Goal: Information Seeking & Learning: Learn about a topic

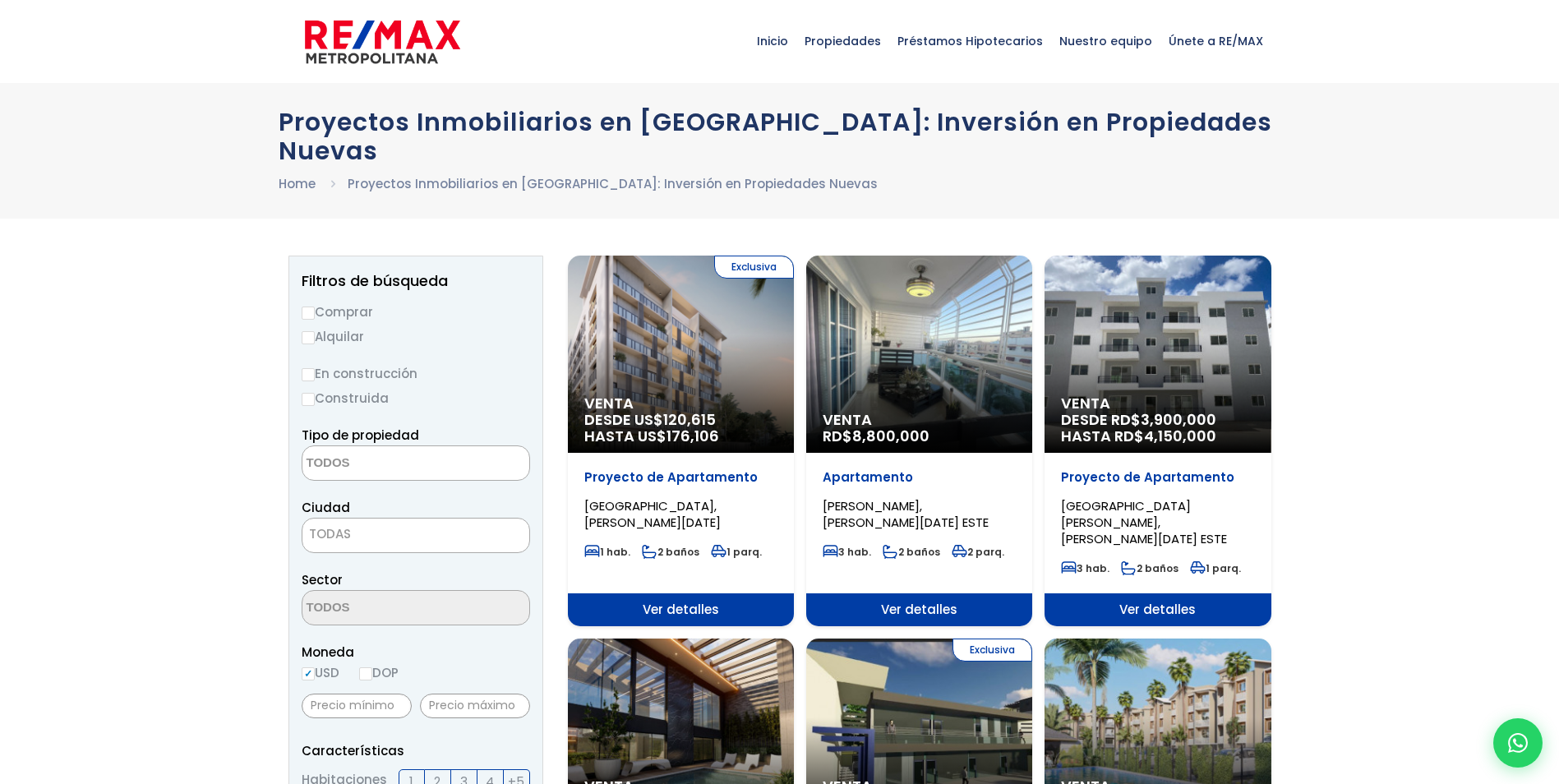
select select
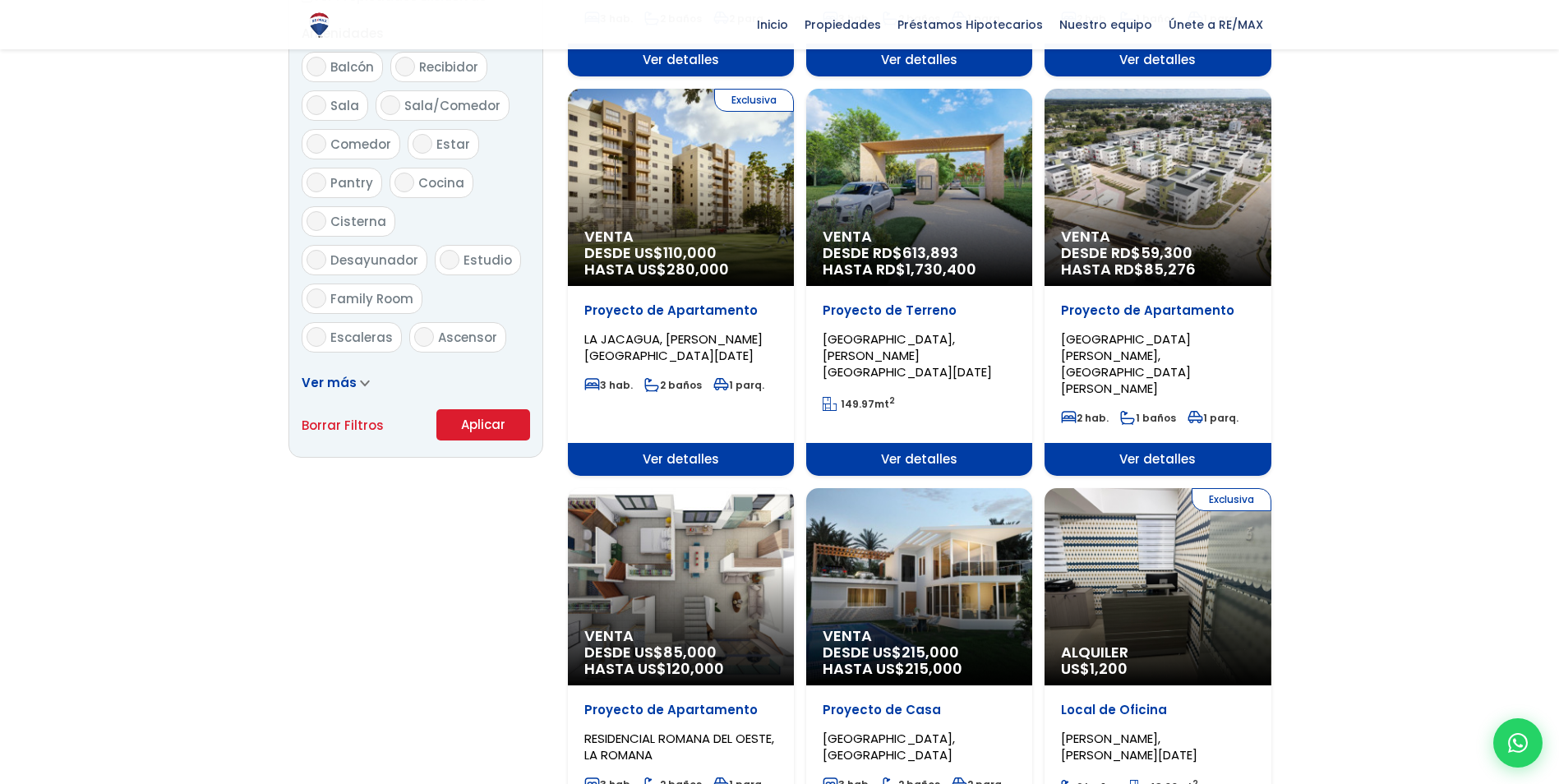
scroll to position [986, 0]
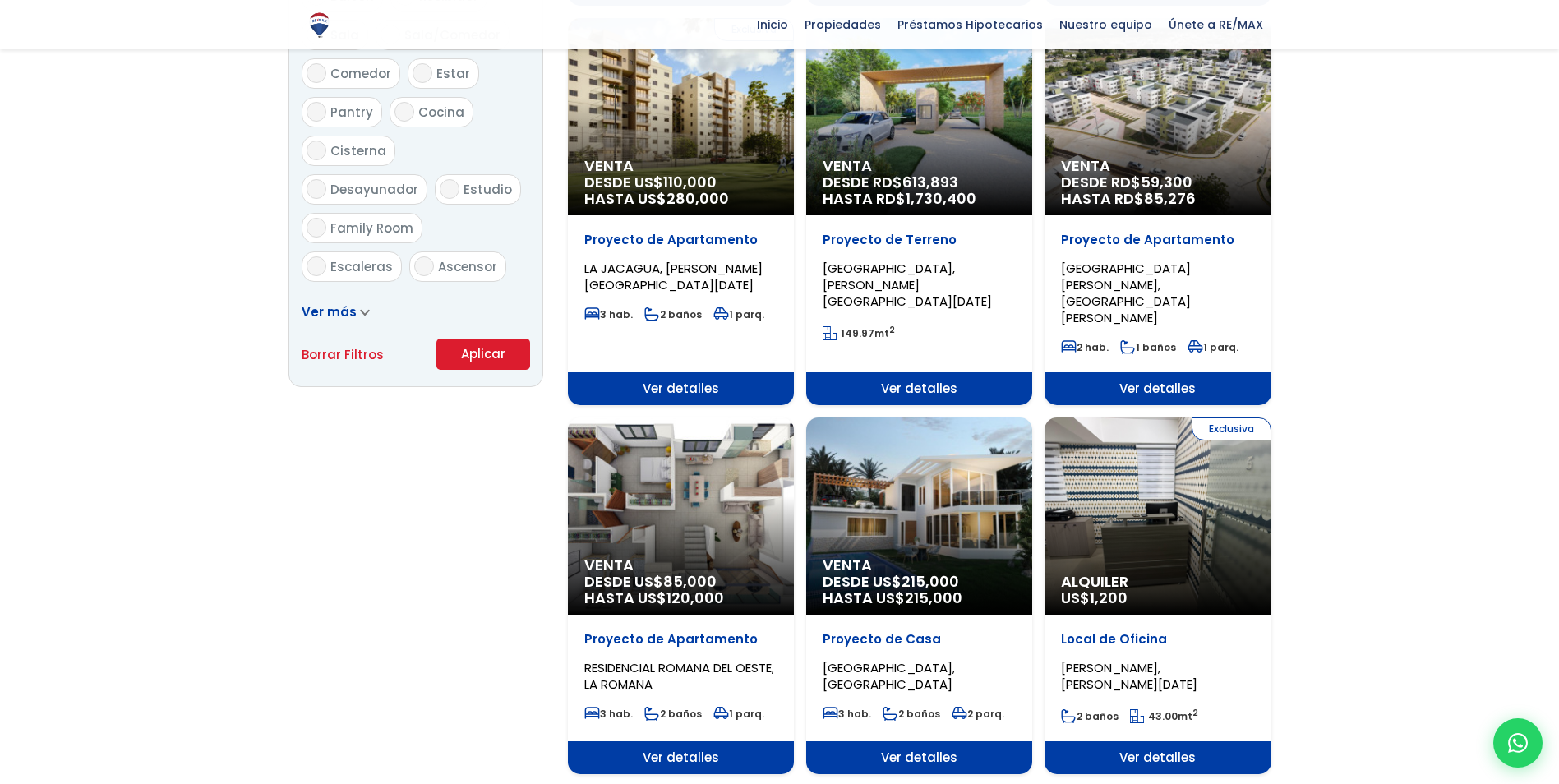
click at [766, 462] on div "Venta DESDE US$ 85,000 HASTA US$ 120,000" at bounding box center [680, 516] width 226 height 197
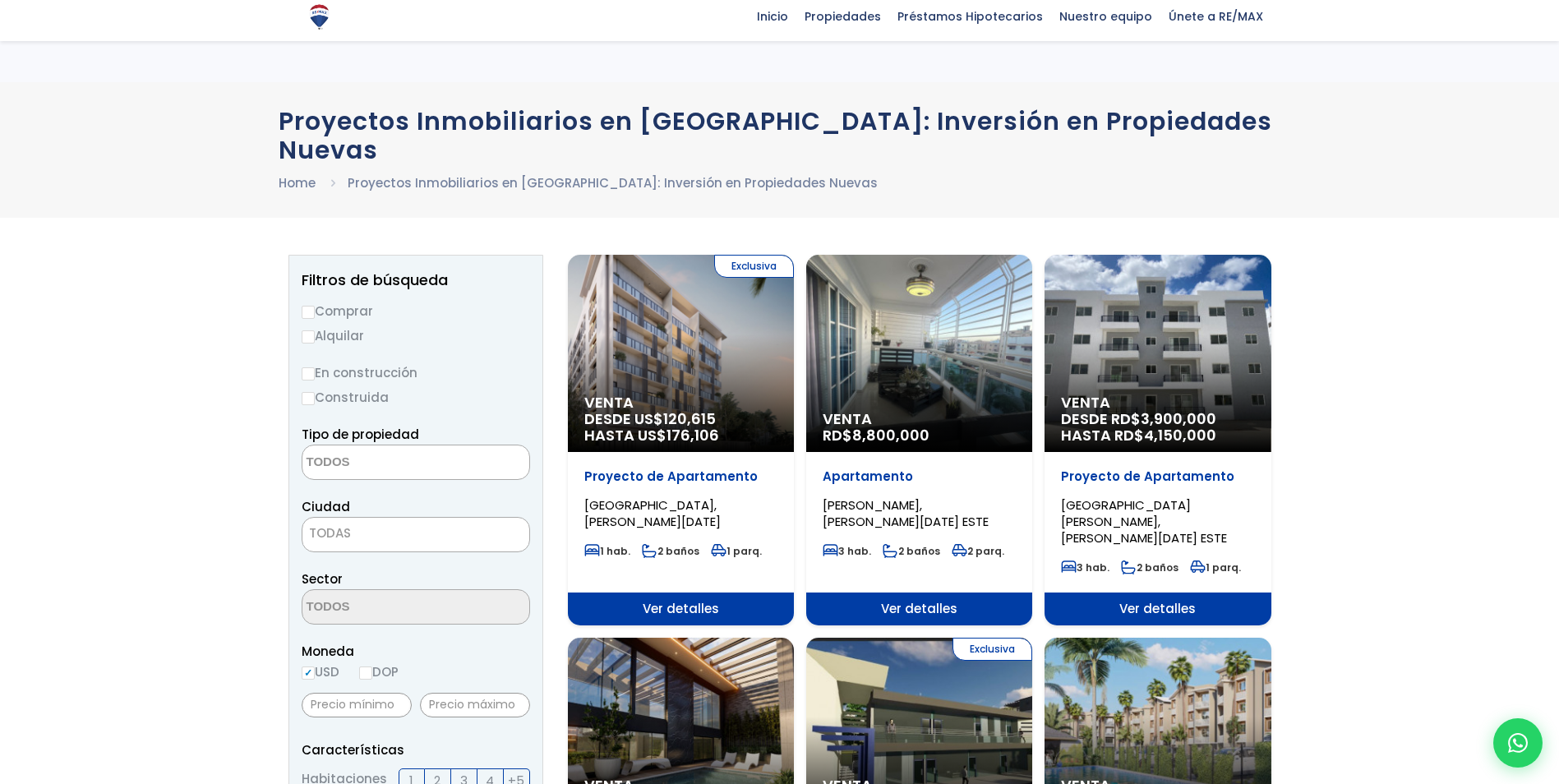
select select
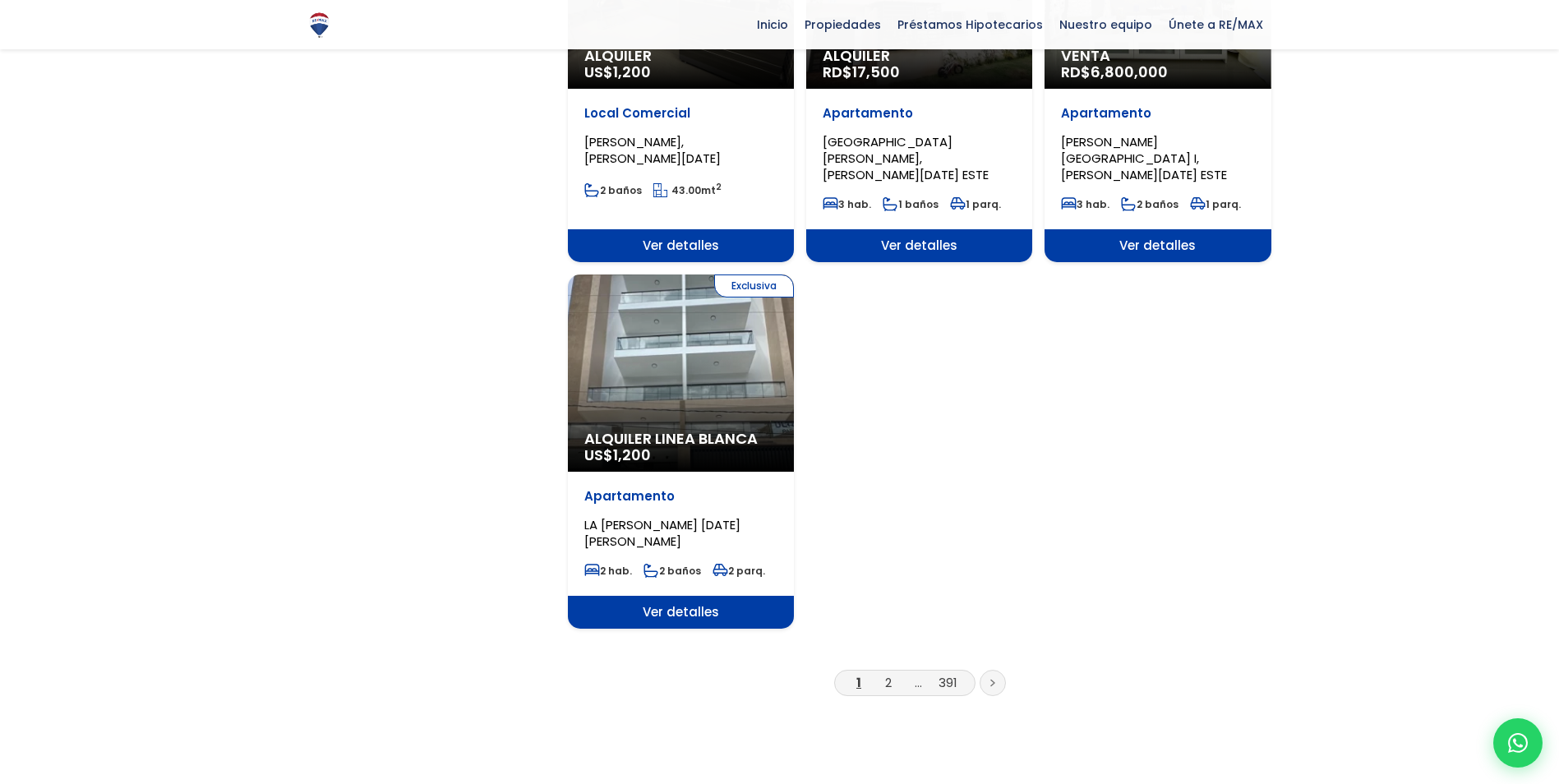
scroll to position [1891, 0]
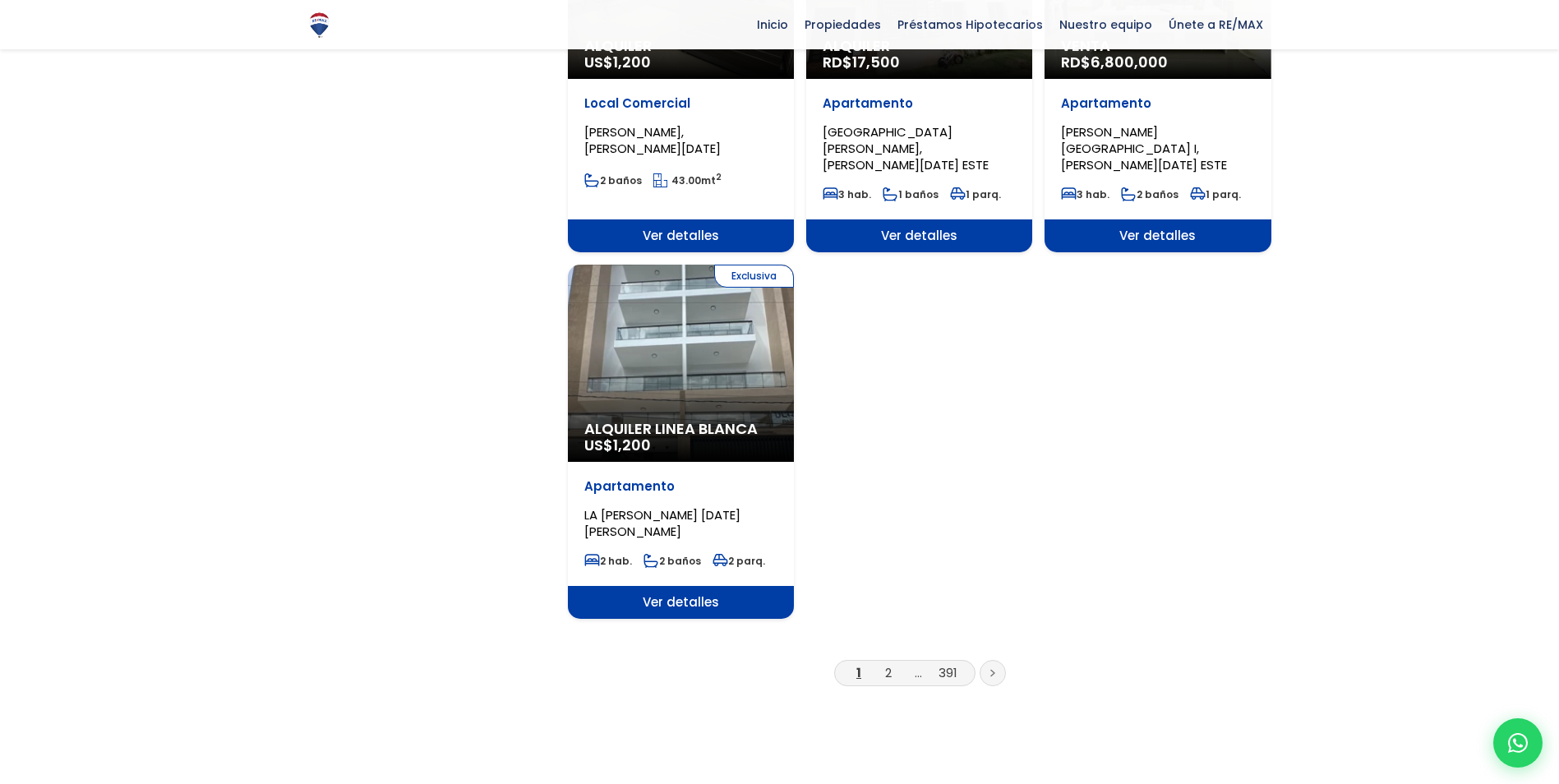
click at [987, 660] on link at bounding box center [992, 673] width 26 height 26
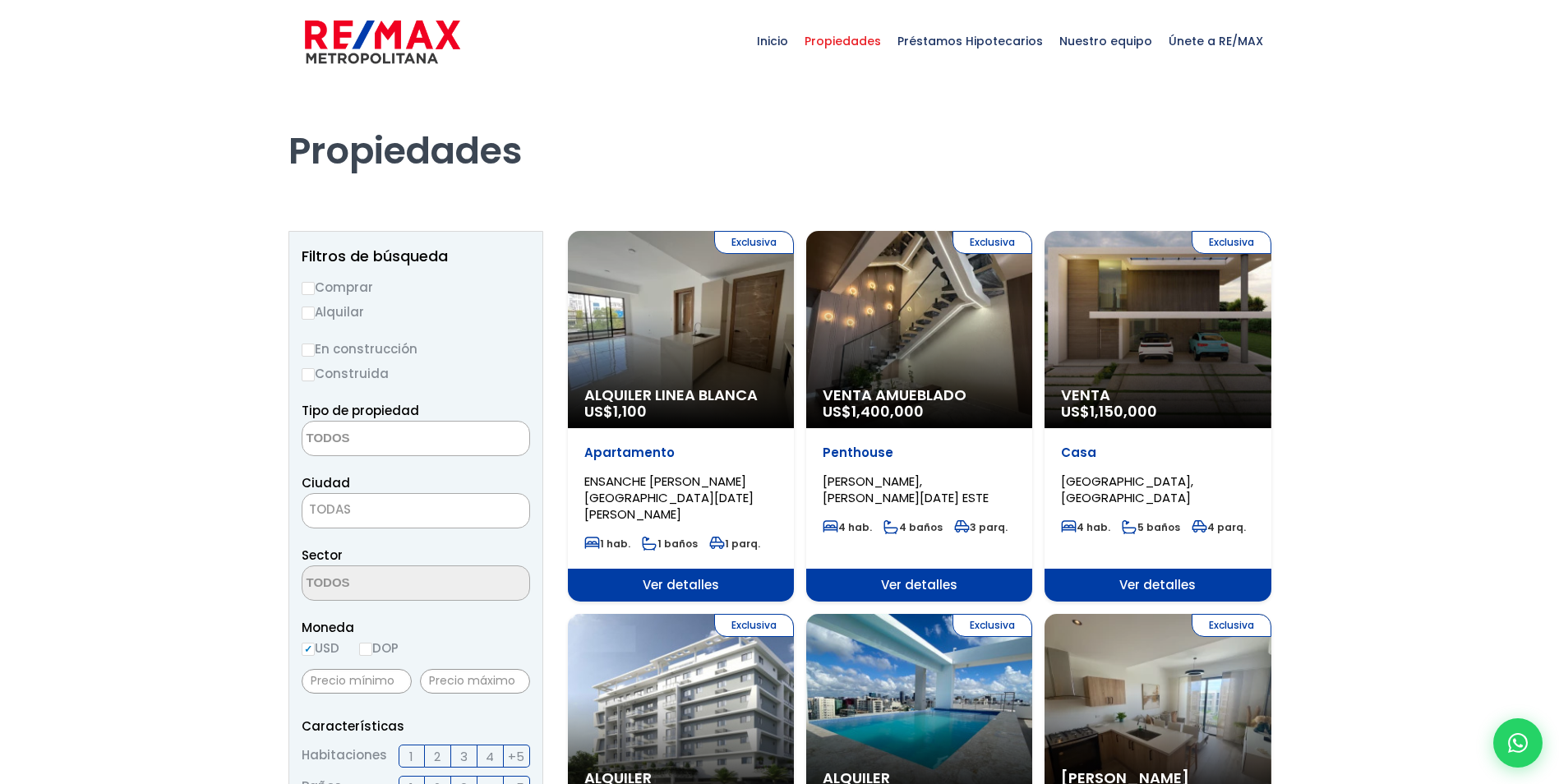
select select
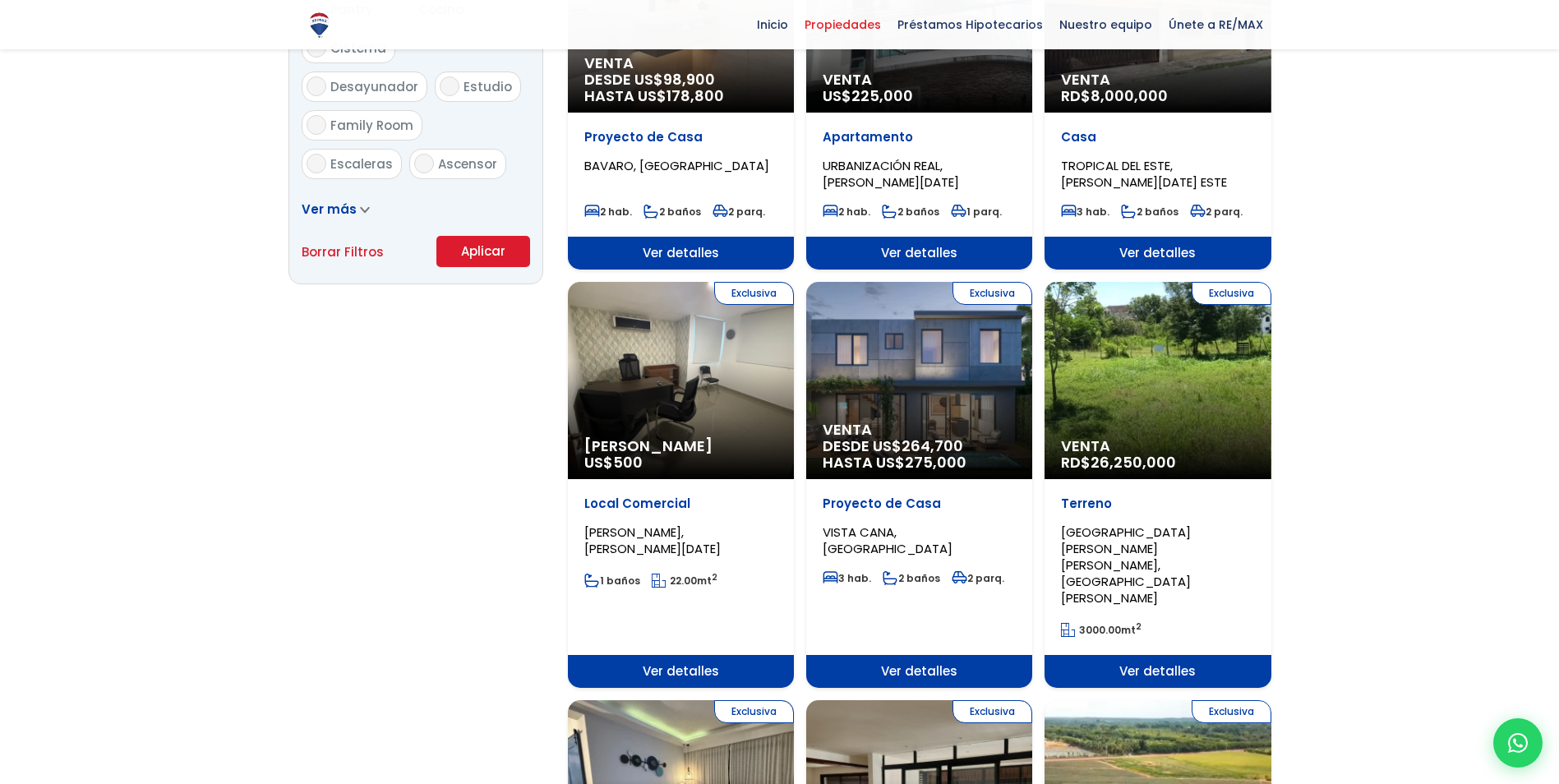
scroll to position [1069, 0]
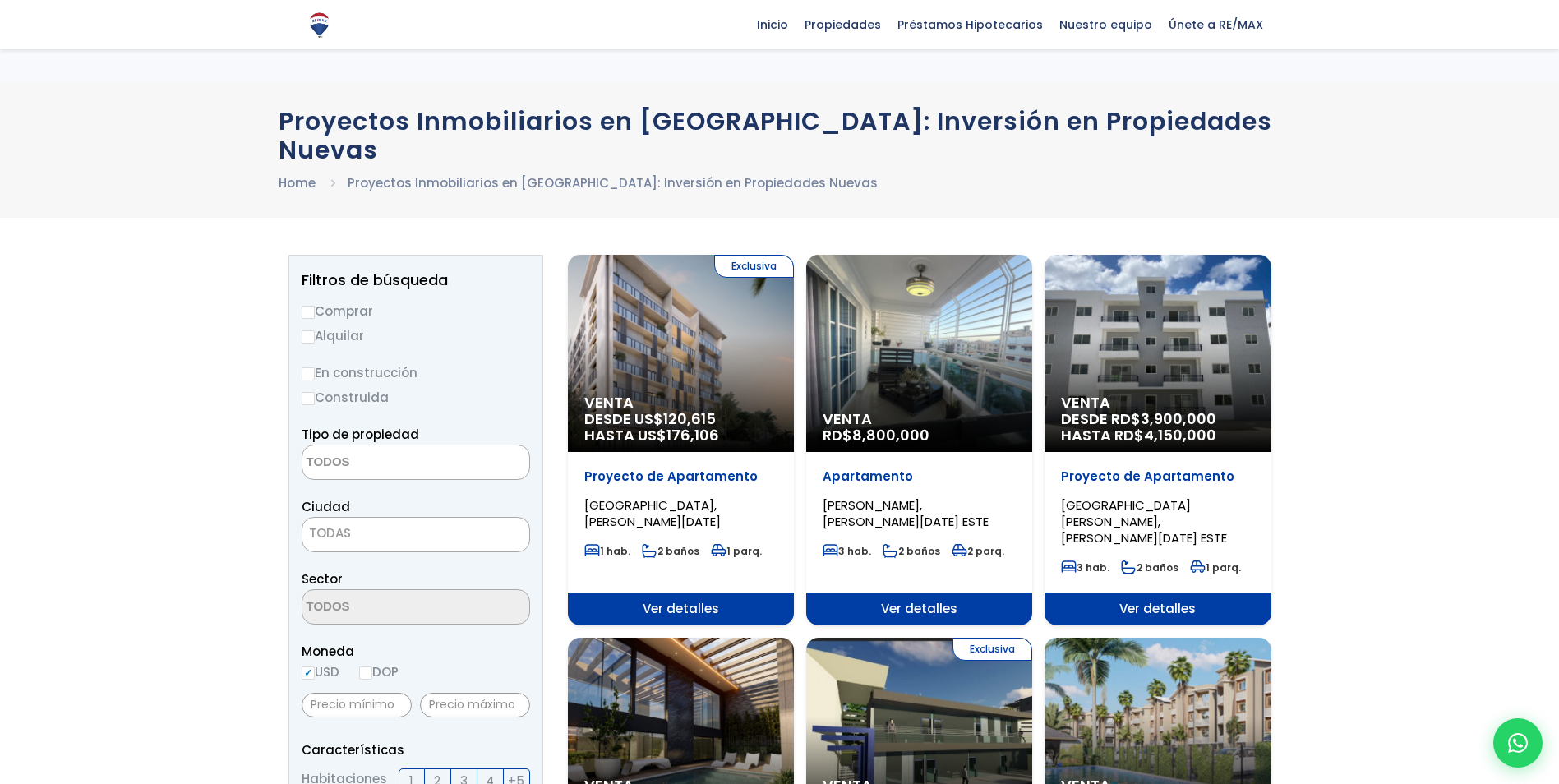
select select
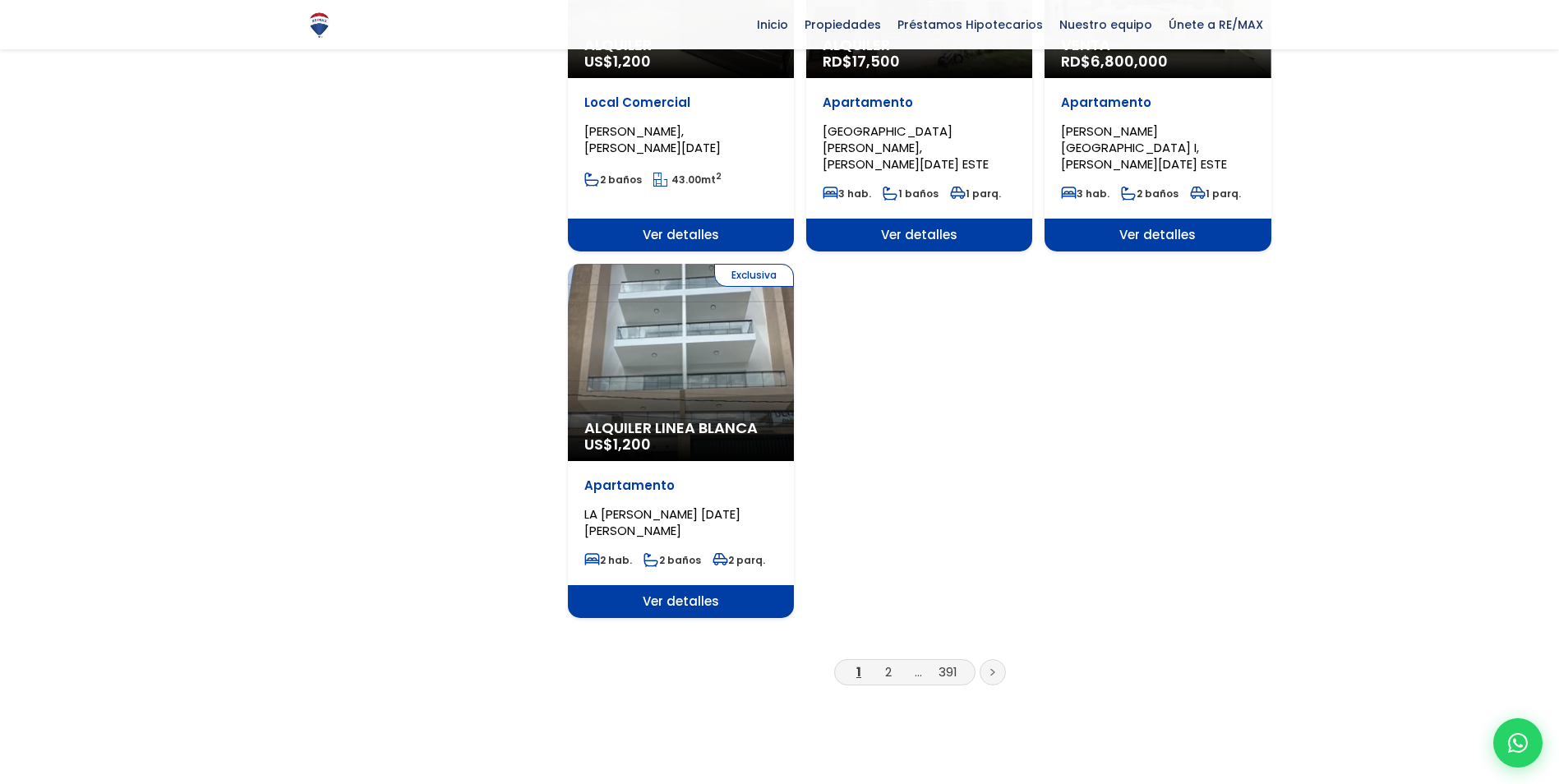
scroll to position [1891, 0]
